Goal: Find specific page/section: Find specific page/section

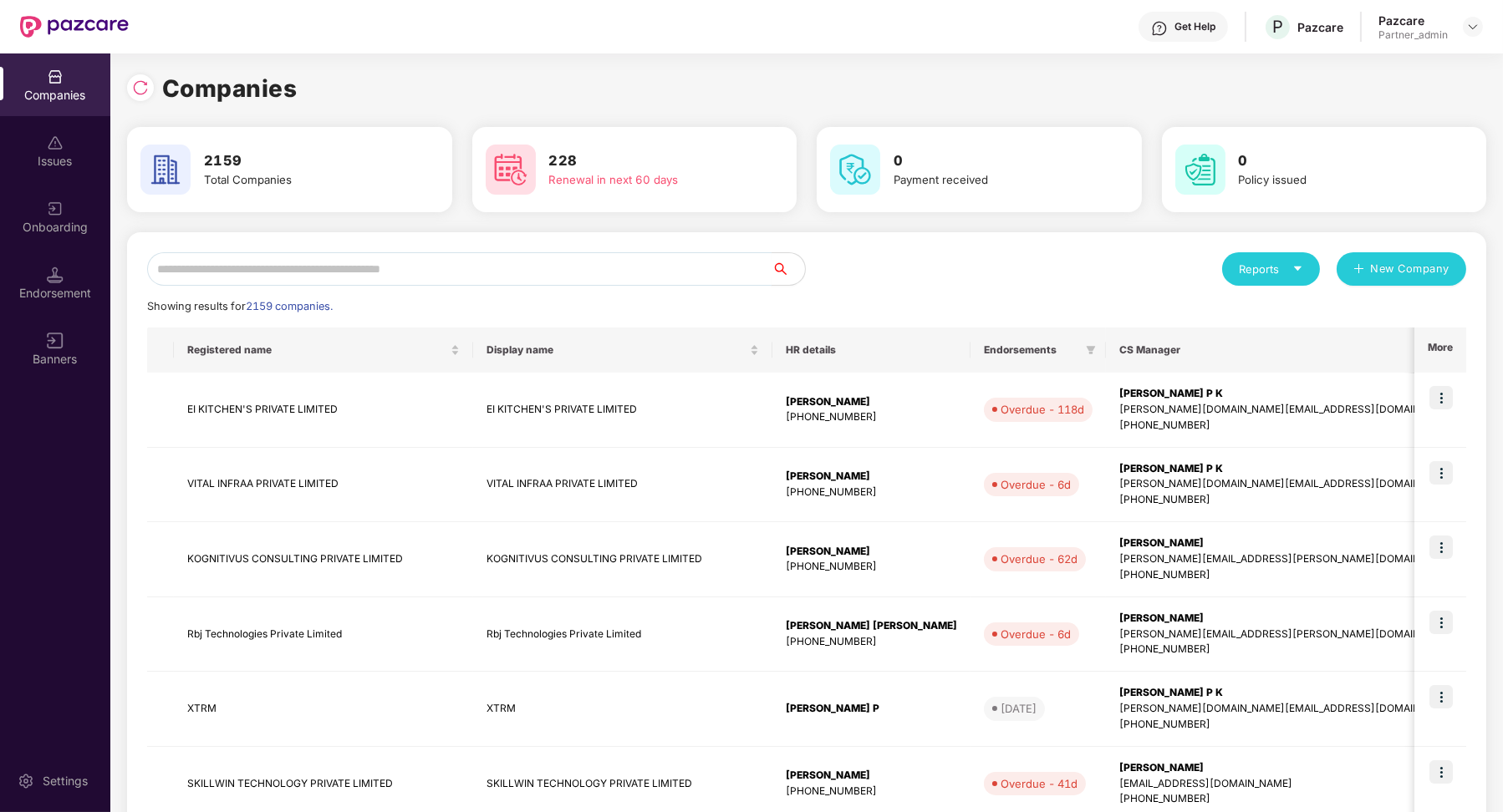
click at [263, 262] on input "text" at bounding box center [459, 269] width 625 height 34
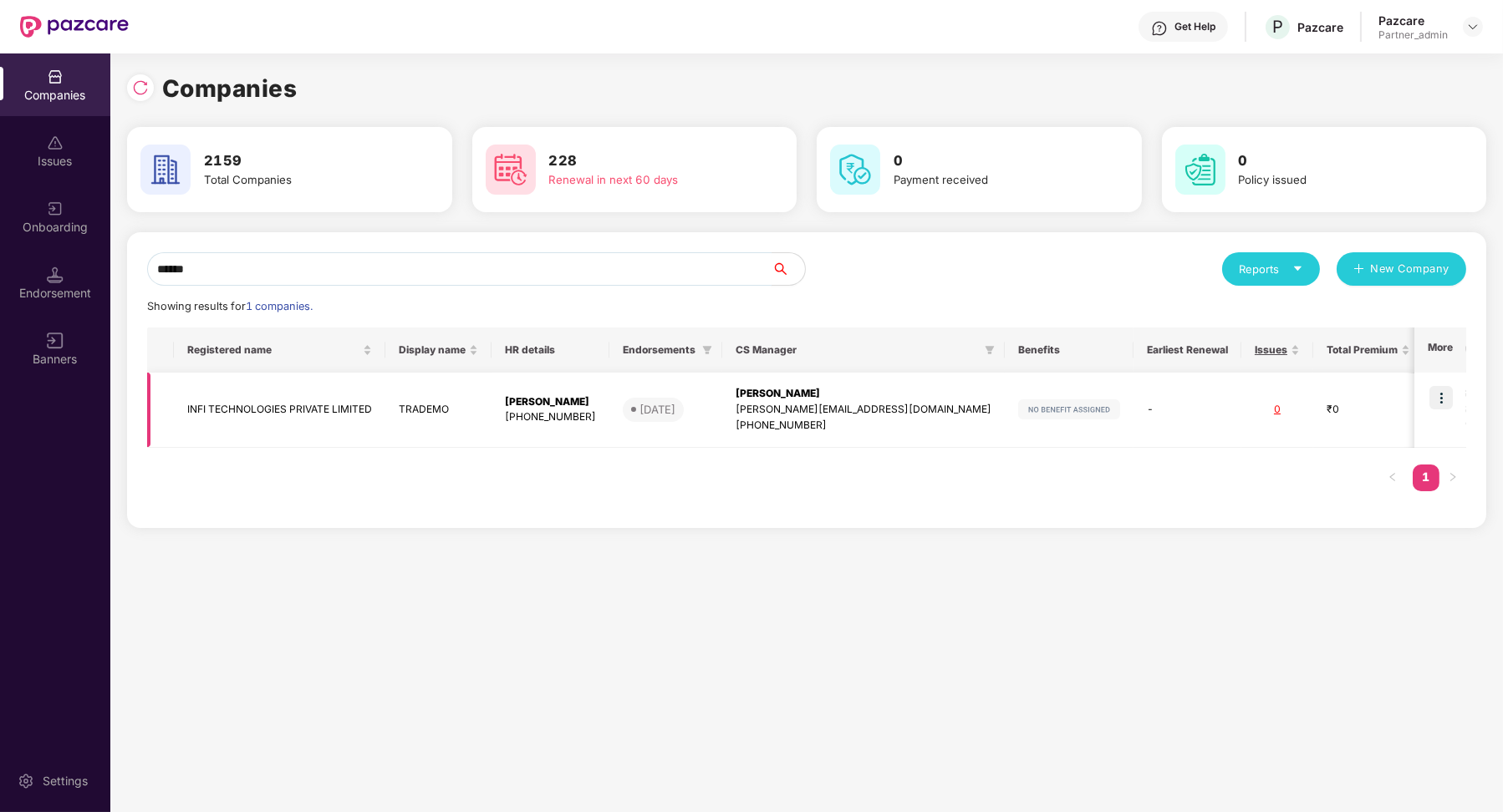
type input "******"
click at [1433, 396] on img at bounding box center [1440, 397] width 23 height 23
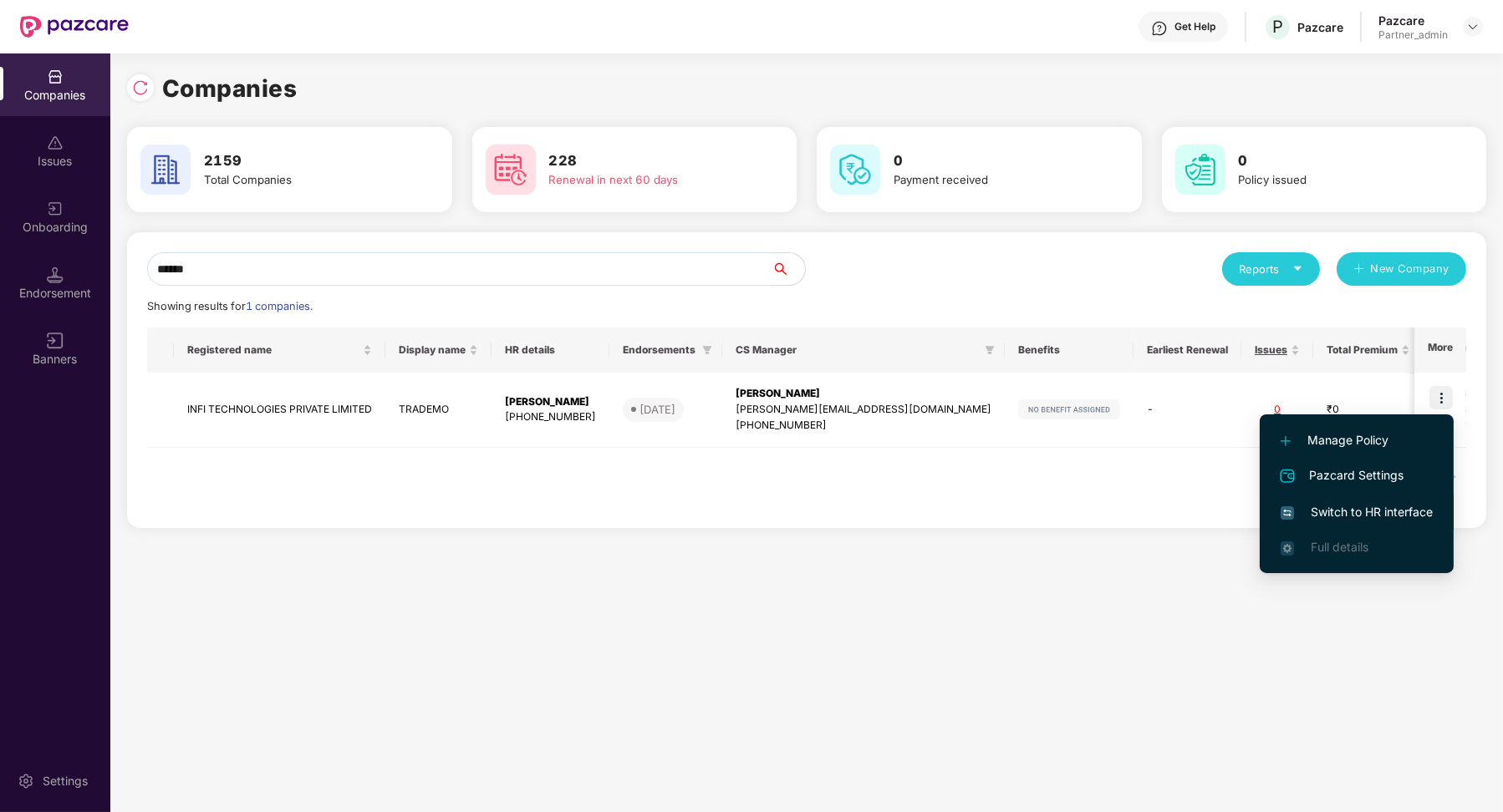
click at [1341, 503] on span "Switch to HR interface" at bounding box center [1356, 512] width 152 height 18
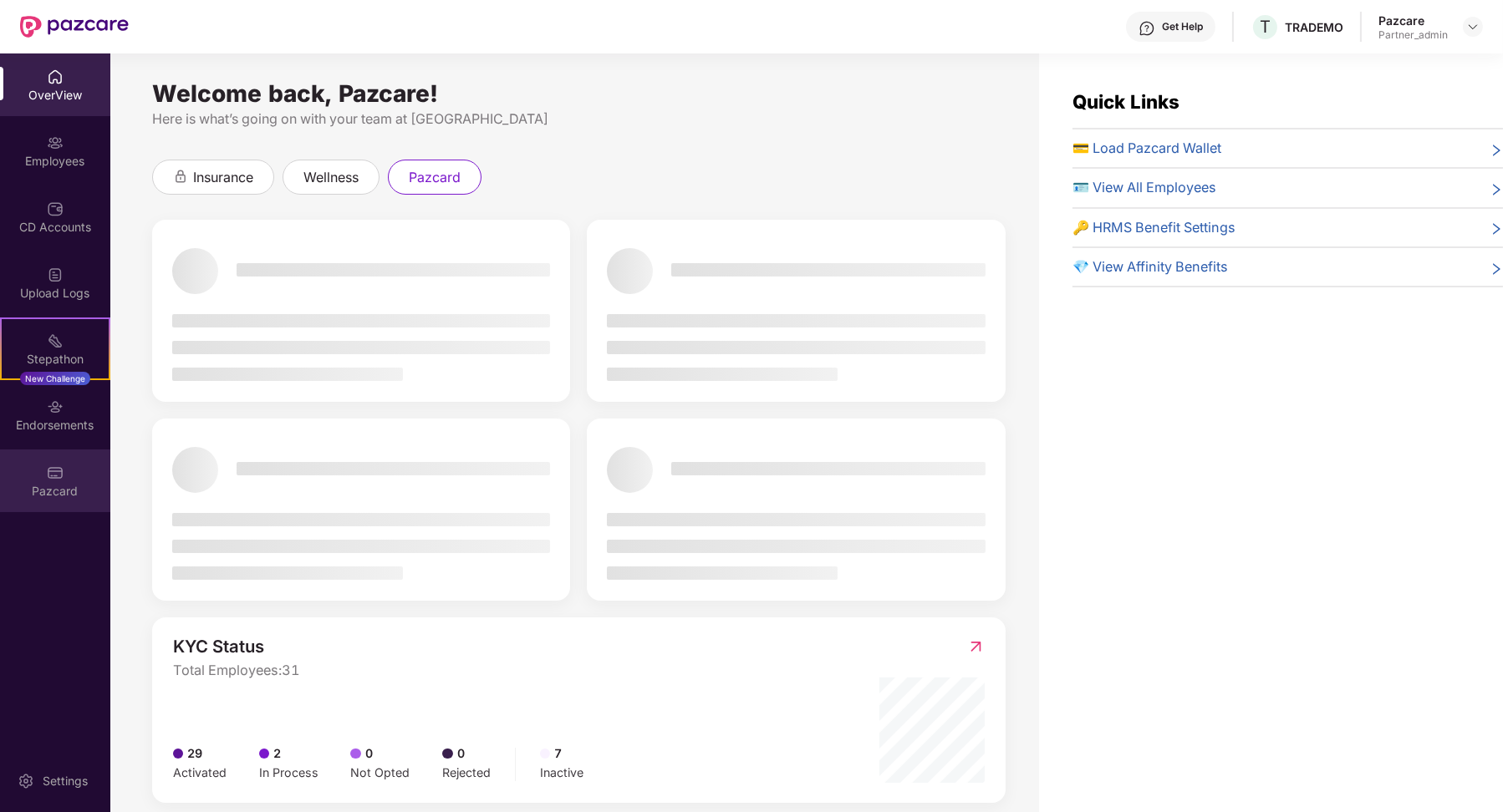
click at [75, 470] on div "Pazcard" at bounding box center [55, 480] width 111 height 63
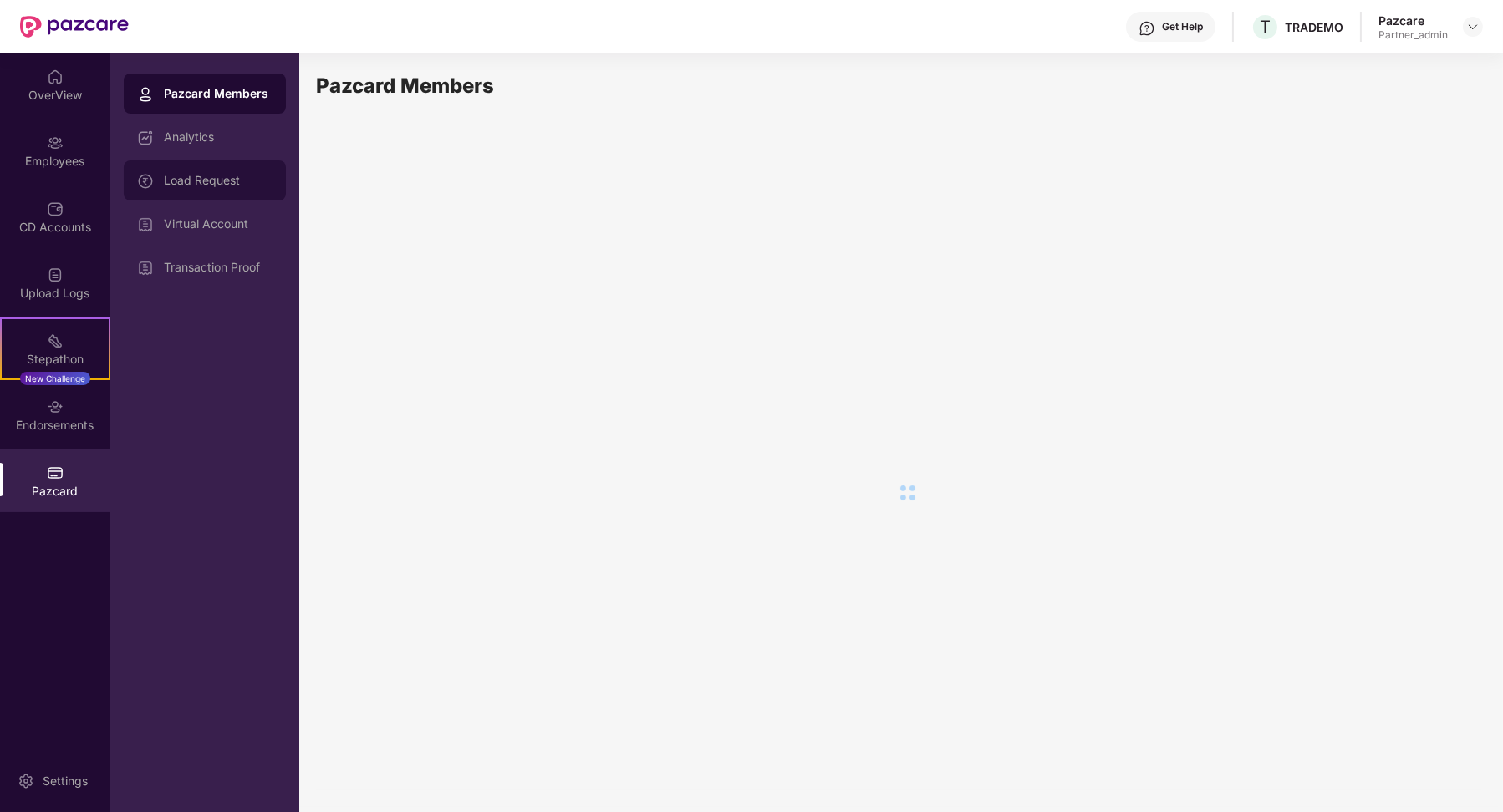
click at [246, 177] on div "Load Request" at bounding box center [217, 179] width 109 height 13
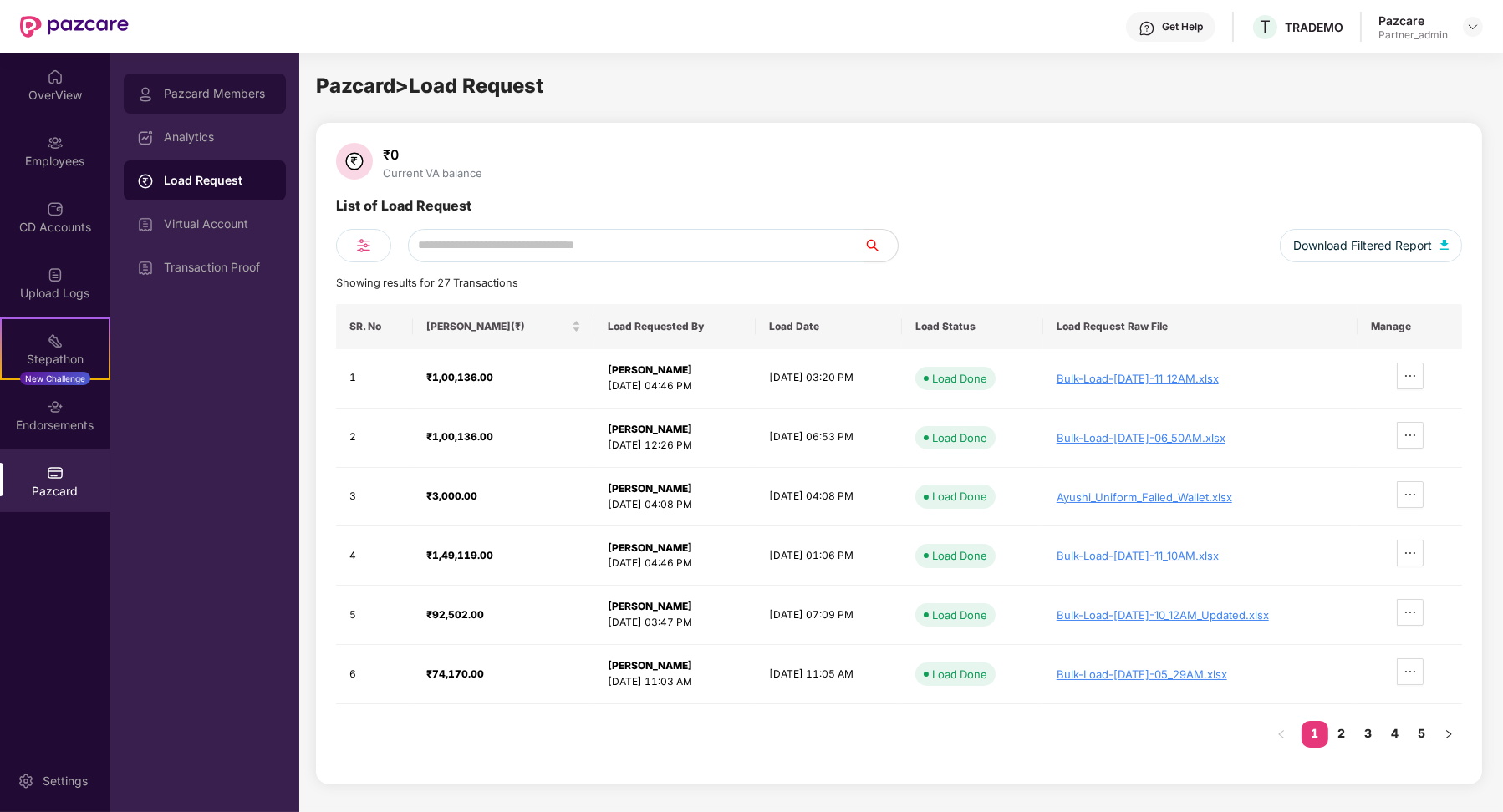
click at [250, 97] on div "Pazcard Members" at bounding box center [217, 93] width 109 height 13
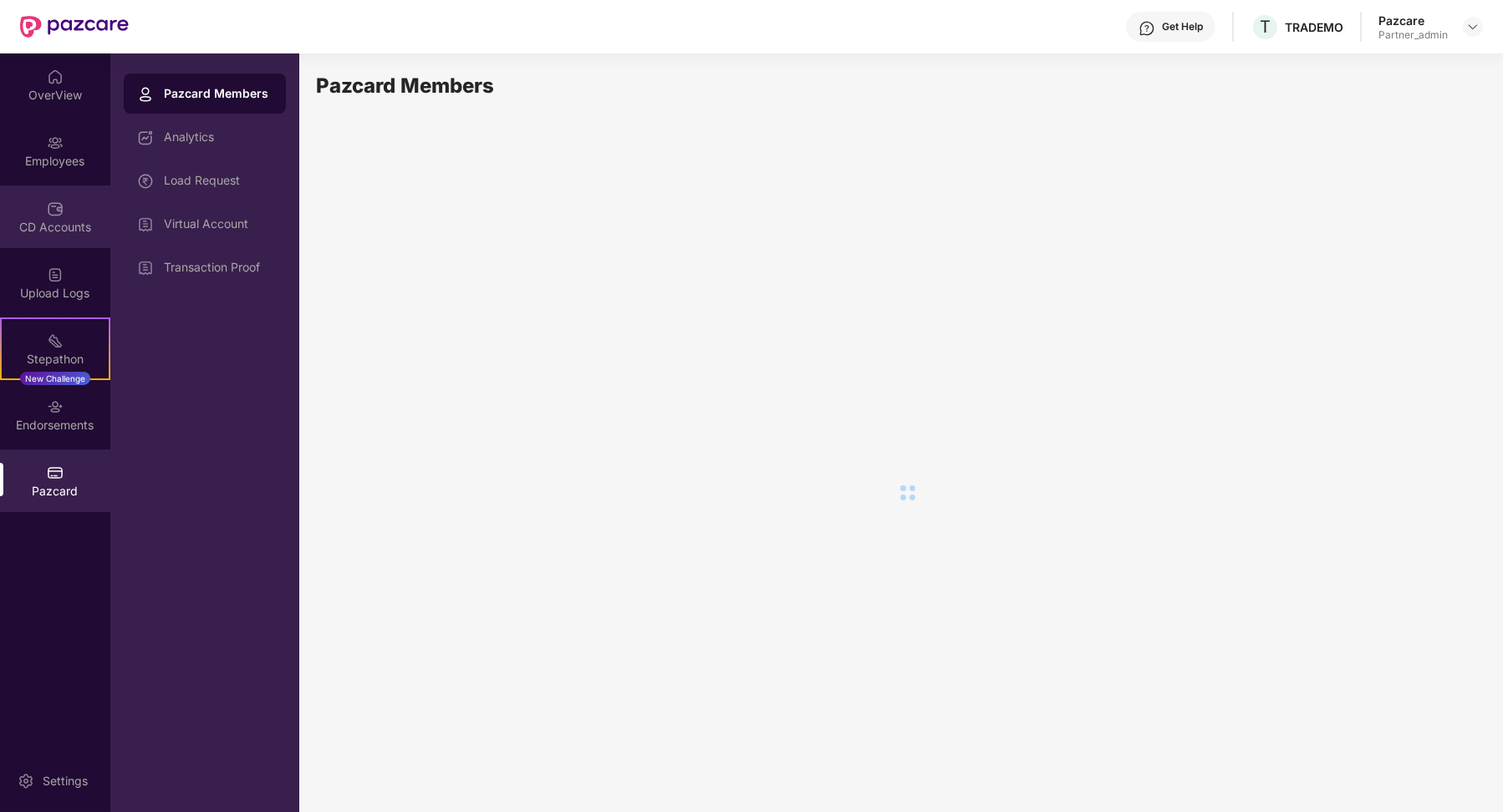
click at [81, 237] on div "CD Accounts" at bounding box center [55, 216] width 111 height 63
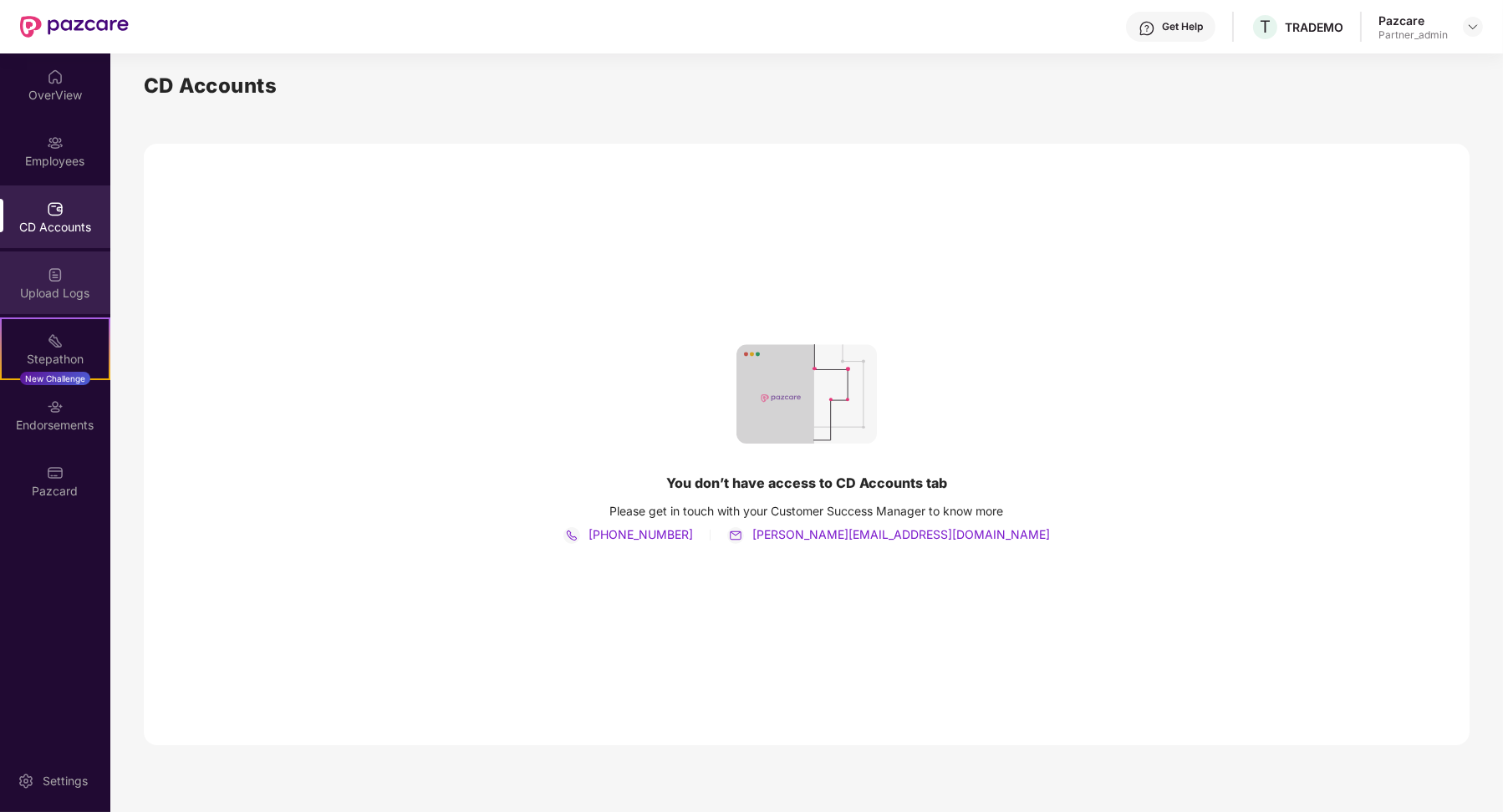
click at [74, 292] on div "Upload Logs" at bounding box center [55, 293] width 111 height 17
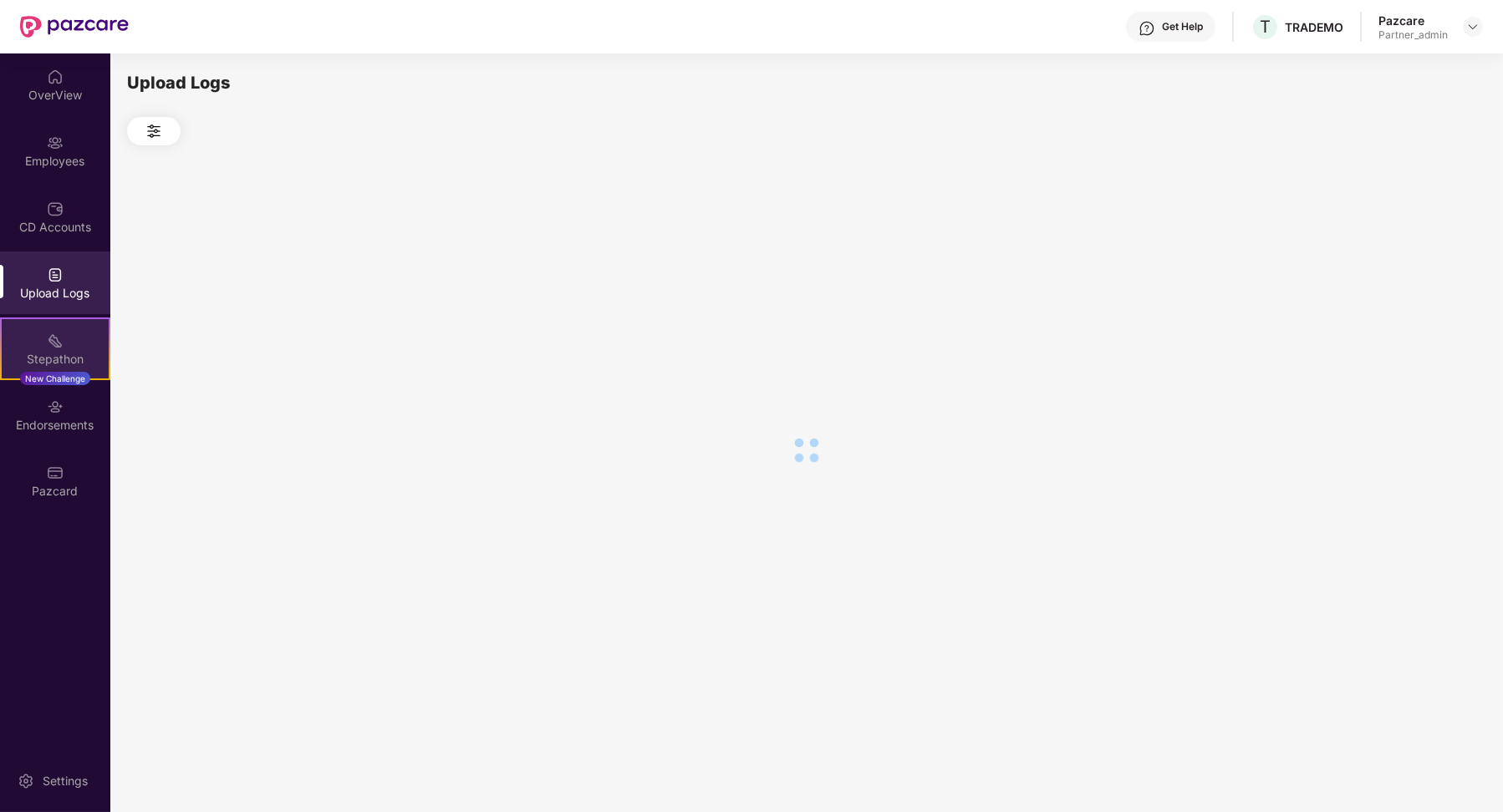
click at [66, 353] on div "Stepathon" at bounding box center [55, 359] width 107 height 17
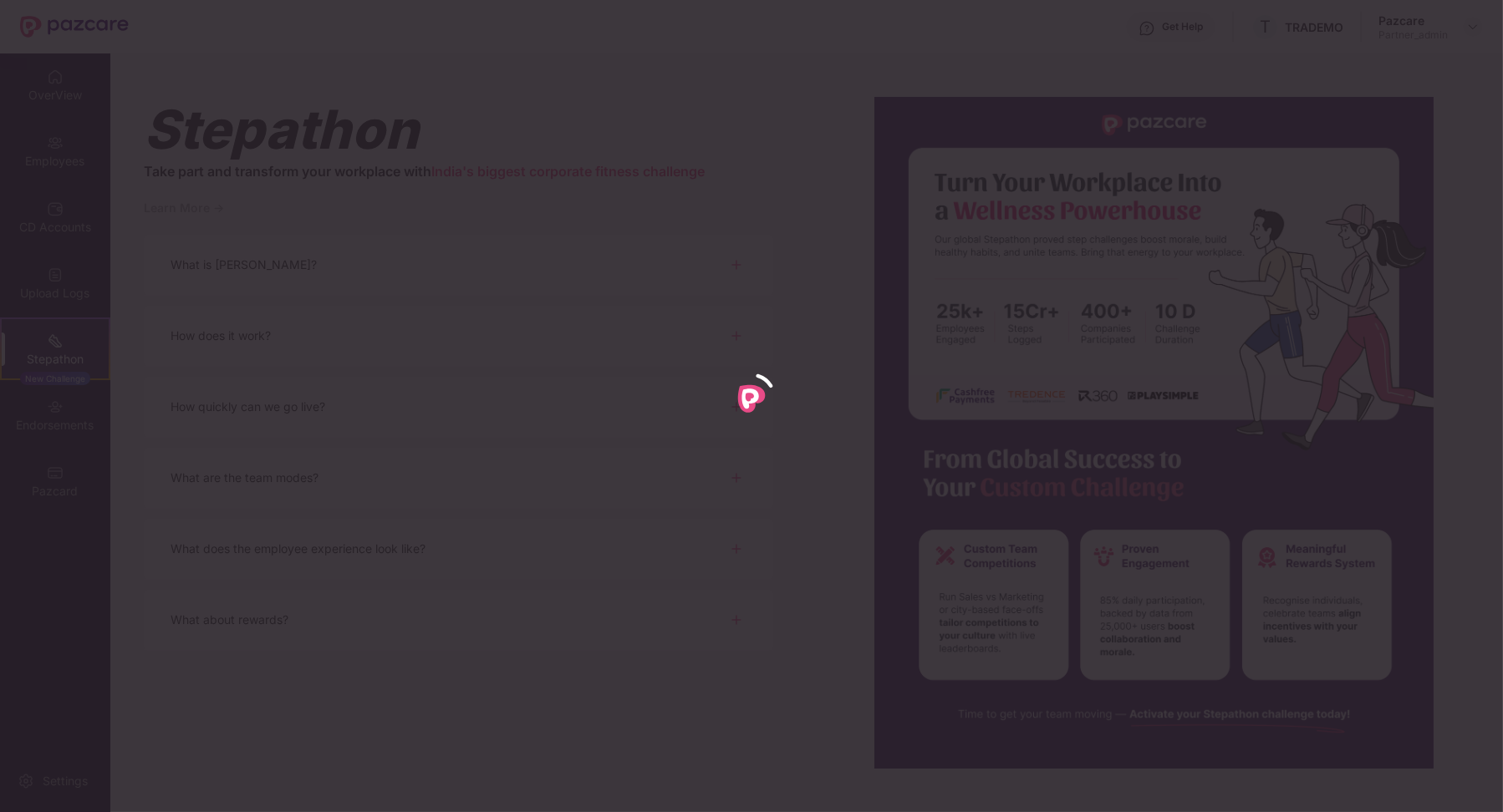
click at [81, 454] on div at bounding box center [752, 406] width 1503 height 812
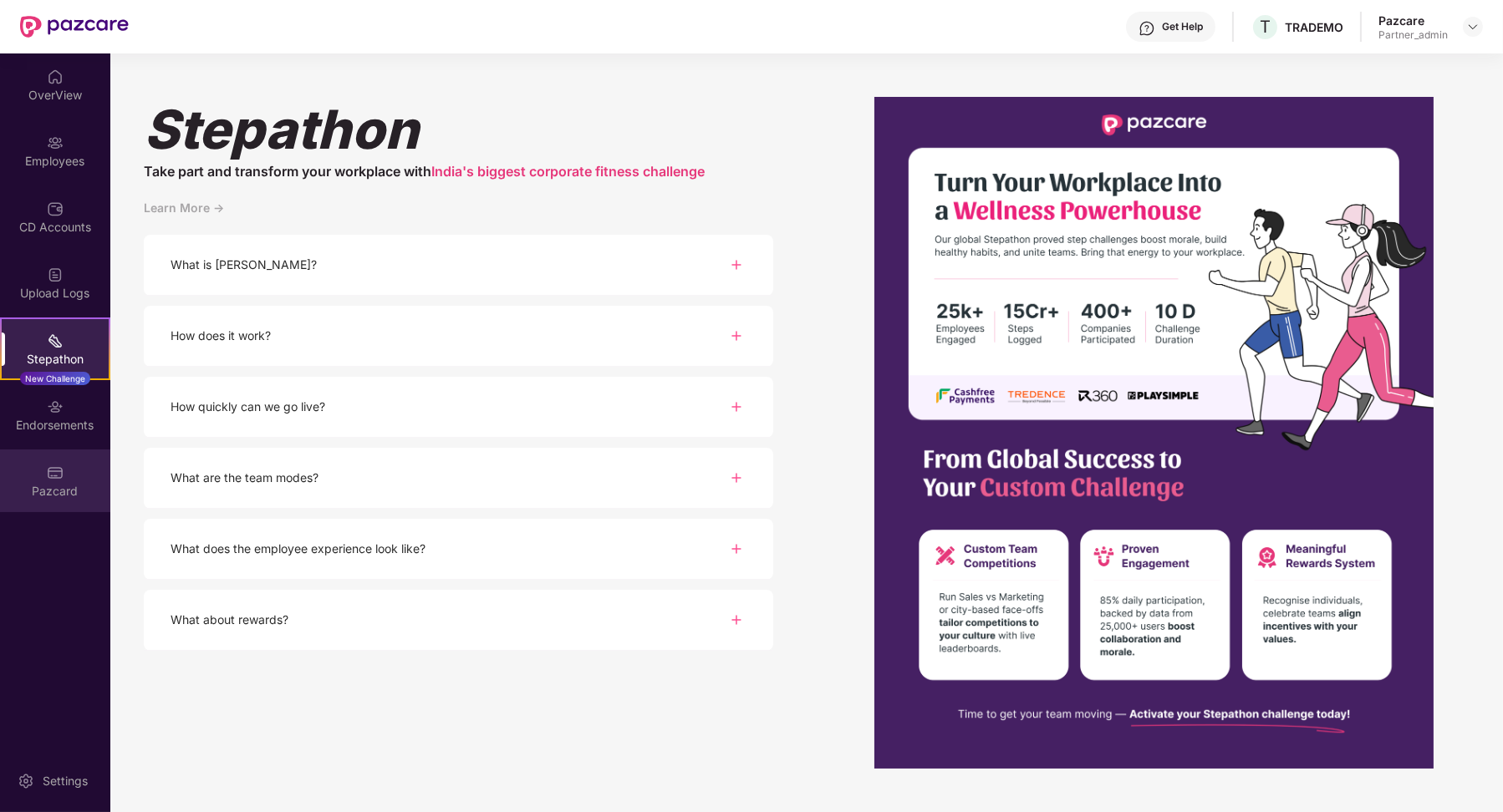
click at [77, 506] on div "Pazcard" at bounding box center [55, 480] width 111 height 63
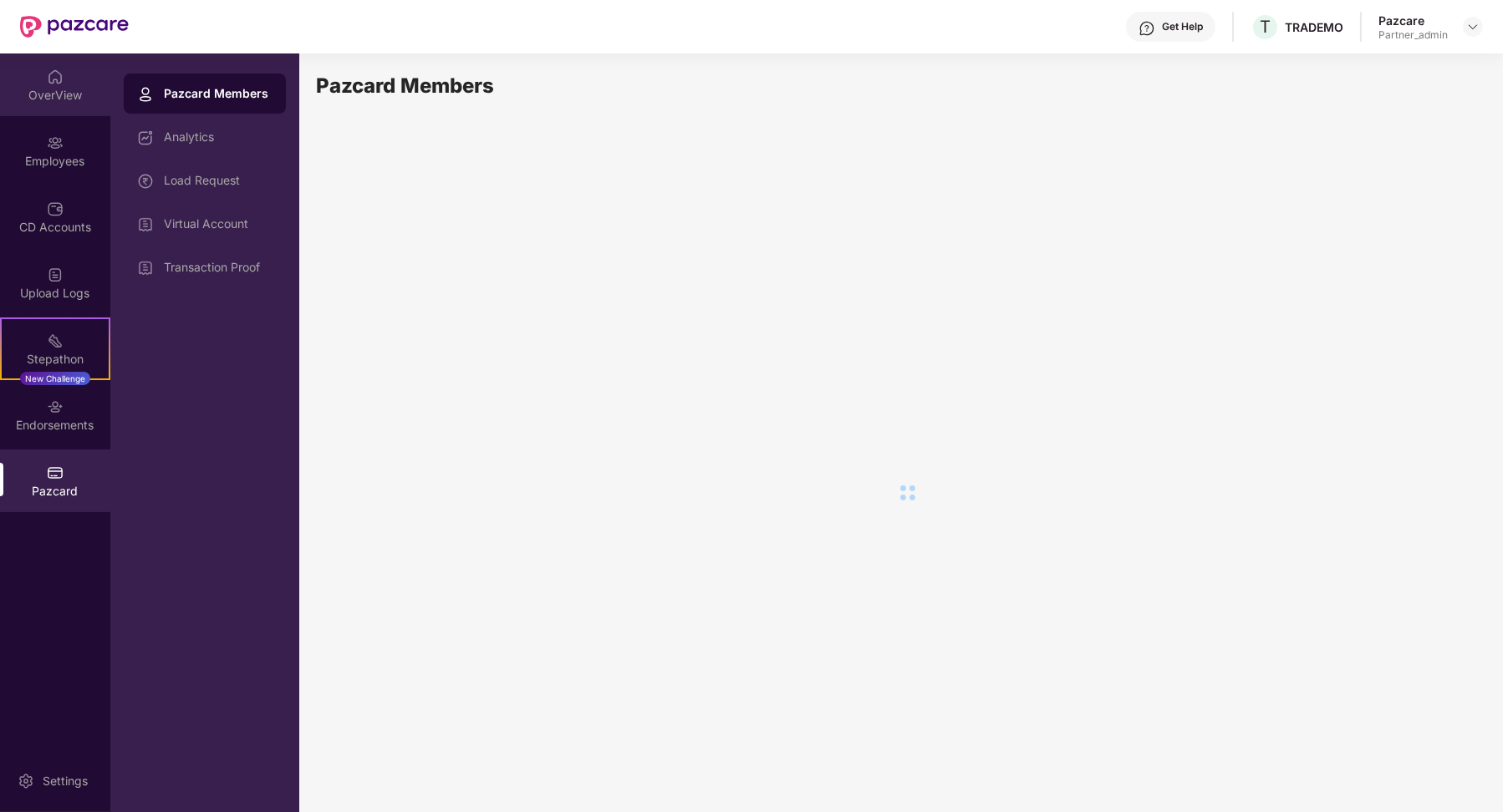
click at [76, 106] on div "OverView" at bounding box center [55, 85] width 111 height 63
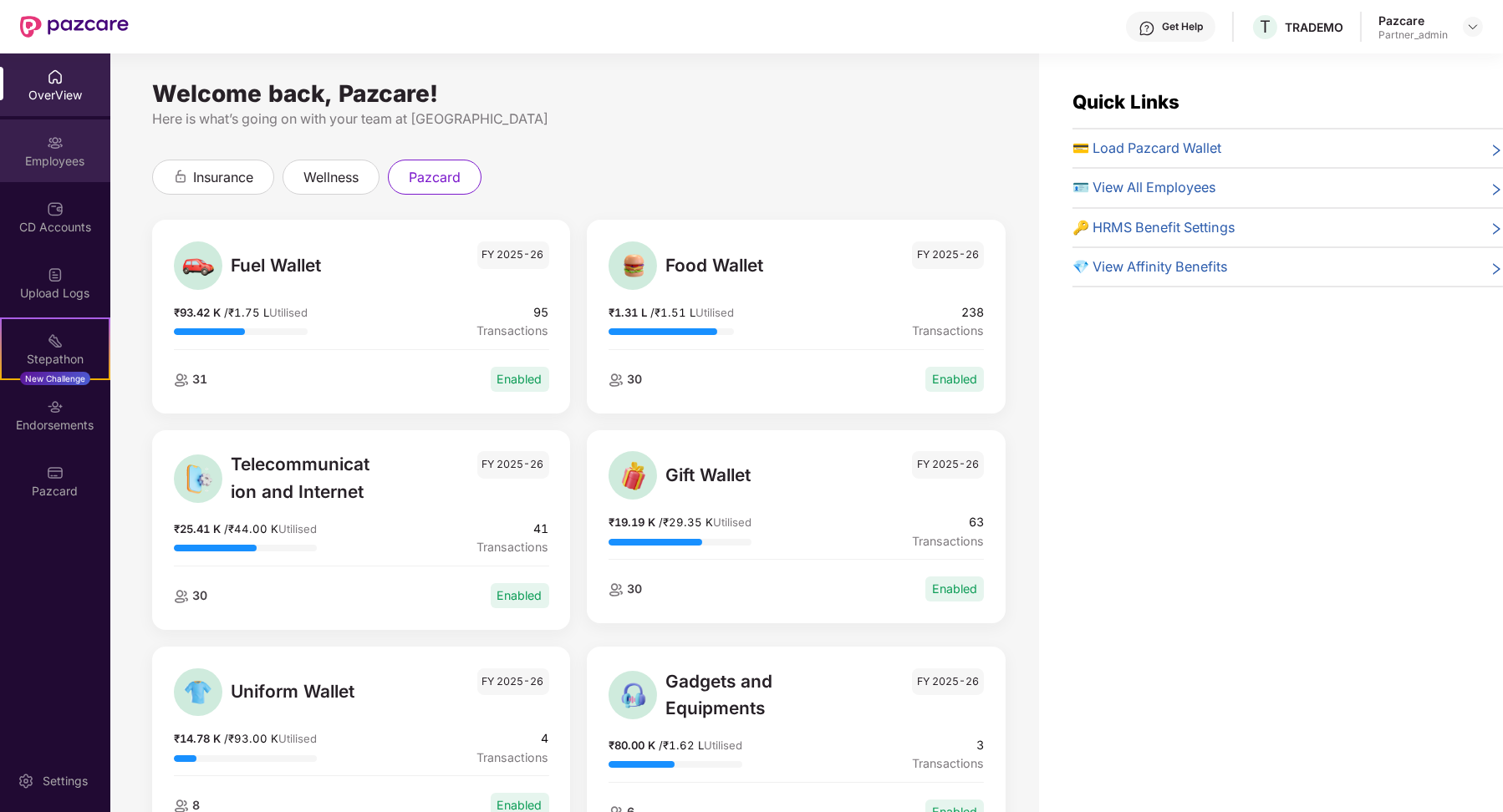
click at [96, 179] on div "Employees" at bounding box center [55, 150] width 111 height 63
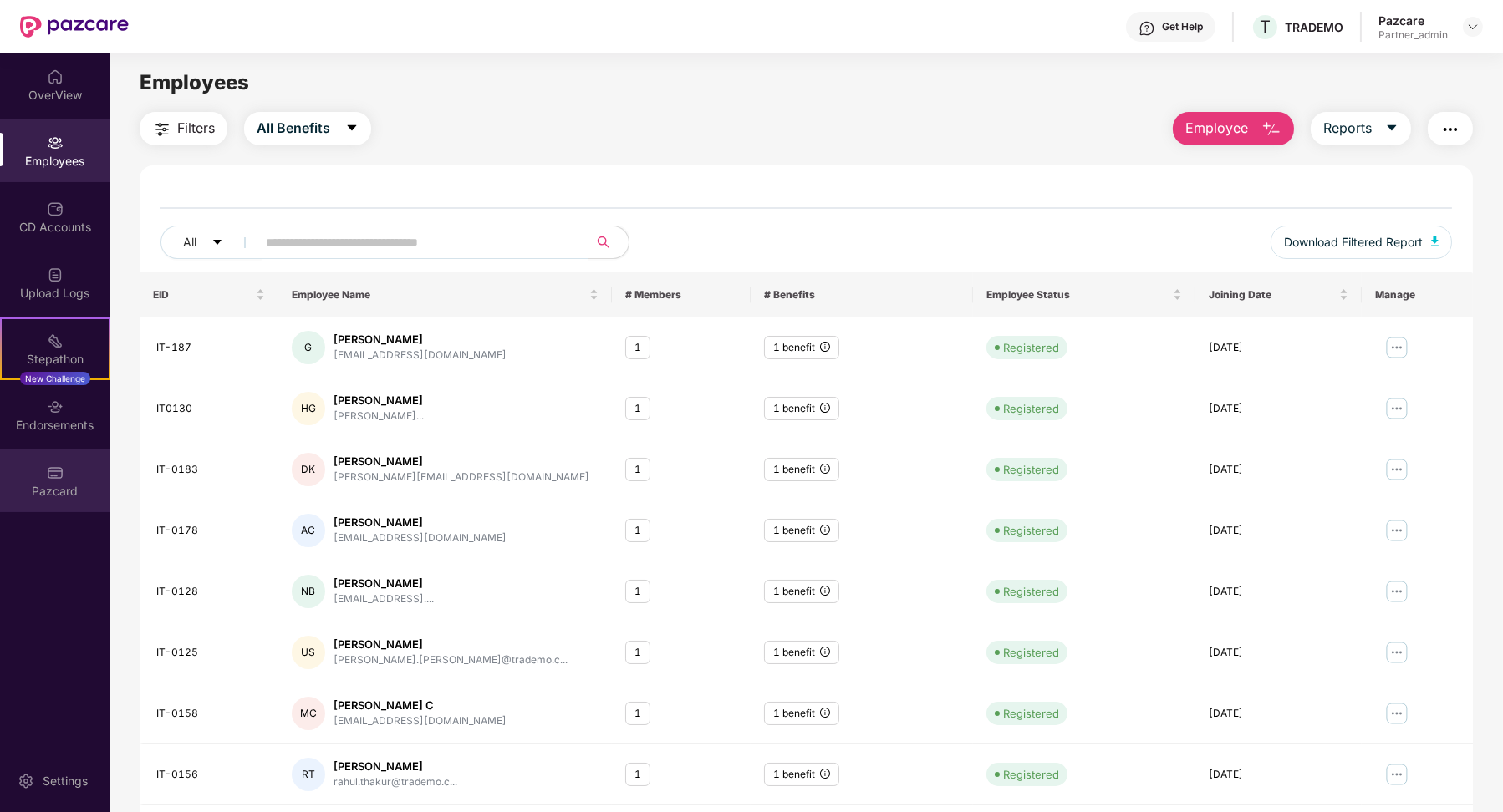
click at [70, 503] on div "Pazcard" at bounding box center [55, 480] width 111 height 63
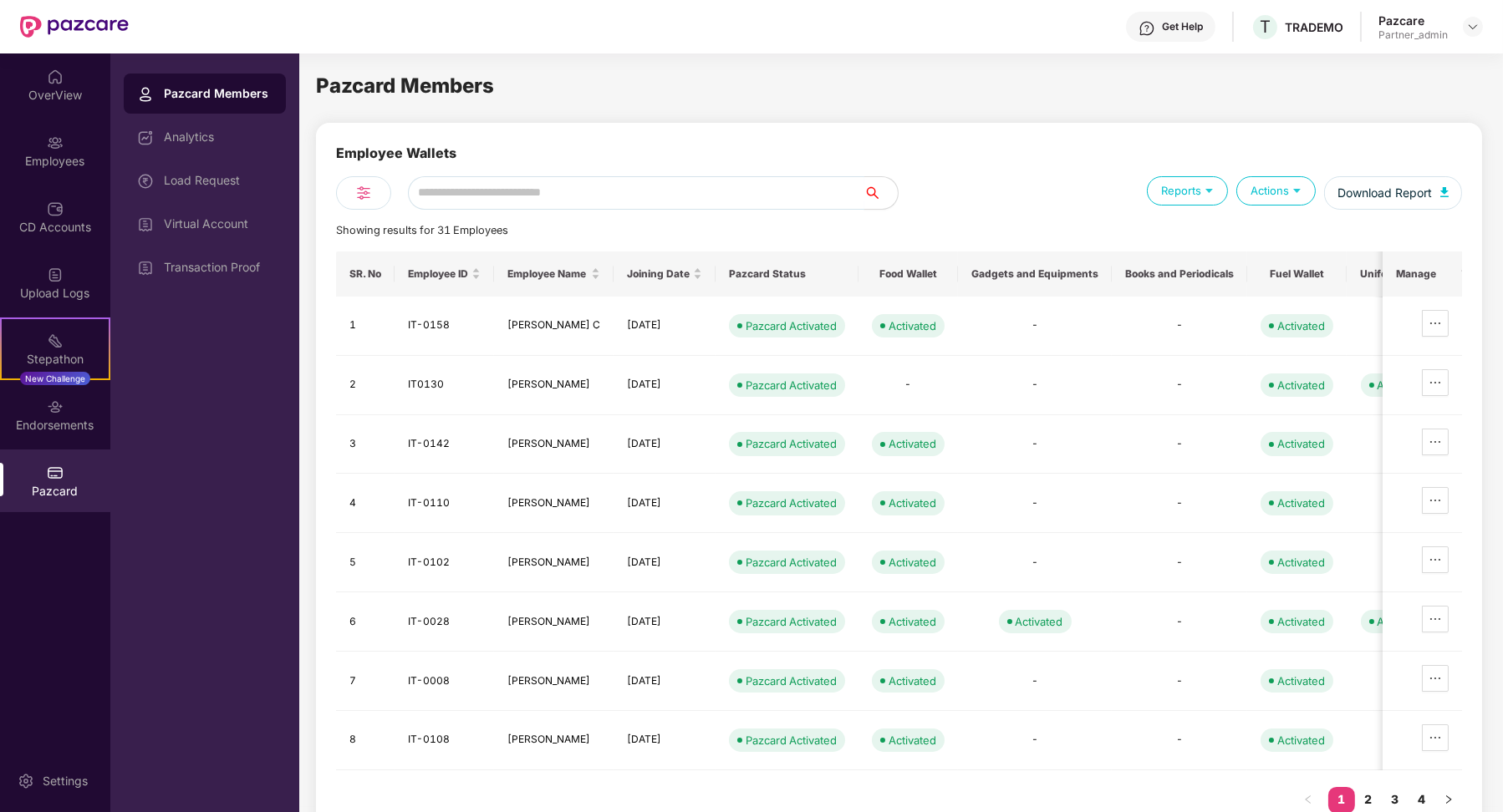
click at [457, 177] on input "text" at bounding box center [636, 193] width 456 height 34
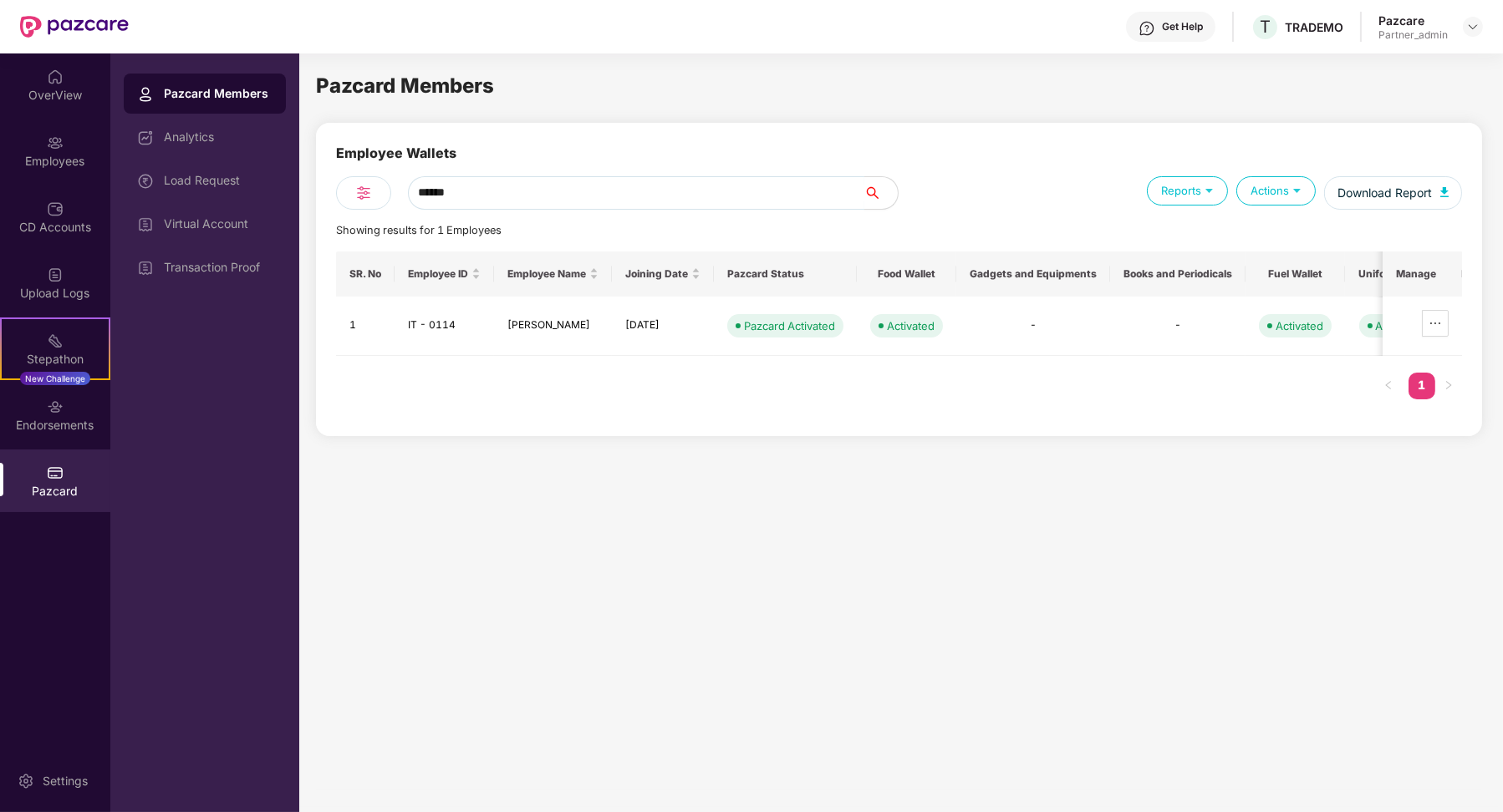
type input "******"
